Goal: Find specific page/section: Find specific page/section

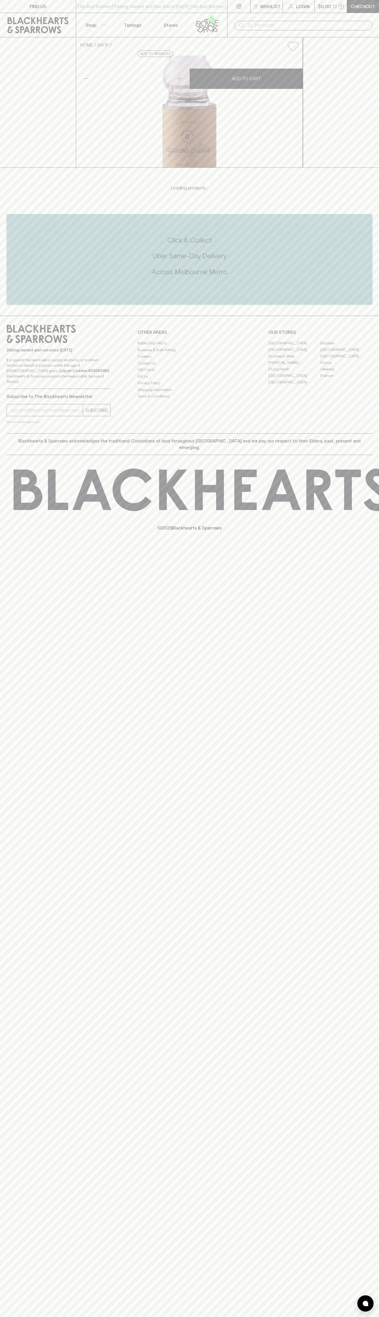
click at [346, 366] on link "Fitzroy" at bounding box center [346, 362] width 52 height 7
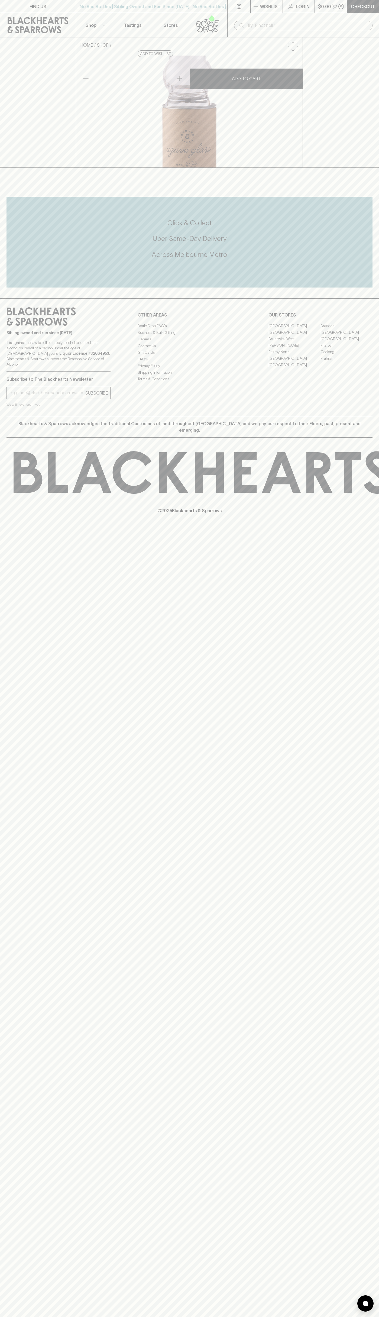
click at [107, 22] on button "Shop" at bounding box center [95, 25] width 38 height 24
click at [378, 592] on div at bounding box center [189, 658] width 379 height 1317
click at [79, 1316] on html "FIND US | No Bad Bottles | Sibling Owned and Run Since 2006 | No Bad Bottles | …" at bounding box center [189, 658] width 379 height 1317
click at [13, 716] on div at bounding box center [189, 658] width 379 height 1317
